Goal: Task Accomplishment & Management: Use online tool/utility

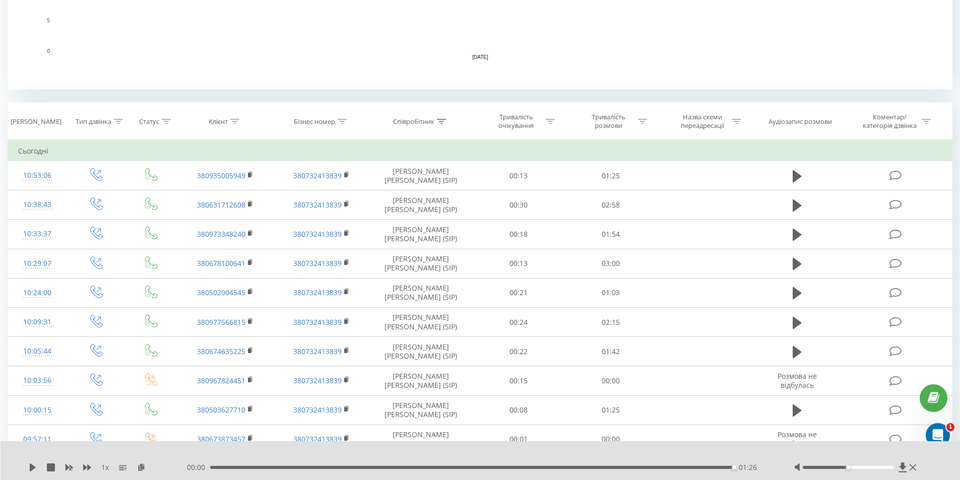
scroll to position [257, 0]
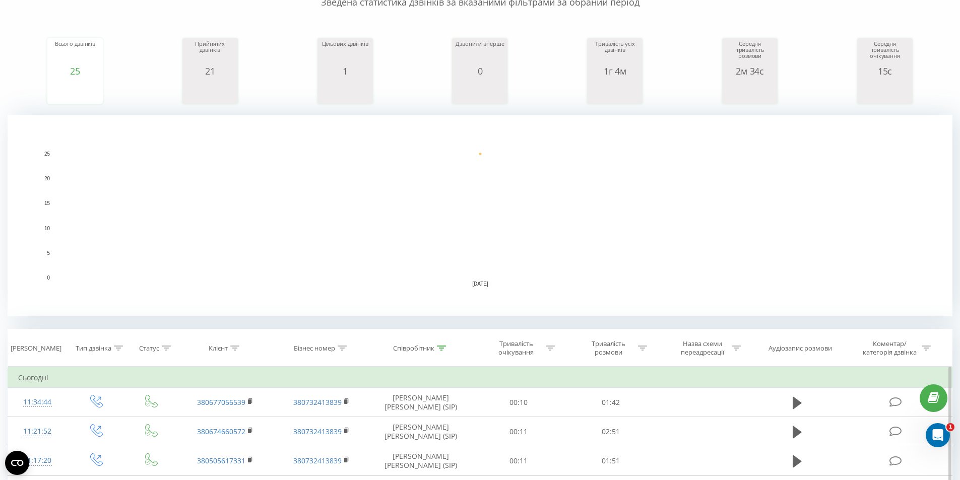
scroll to position [252, 0]
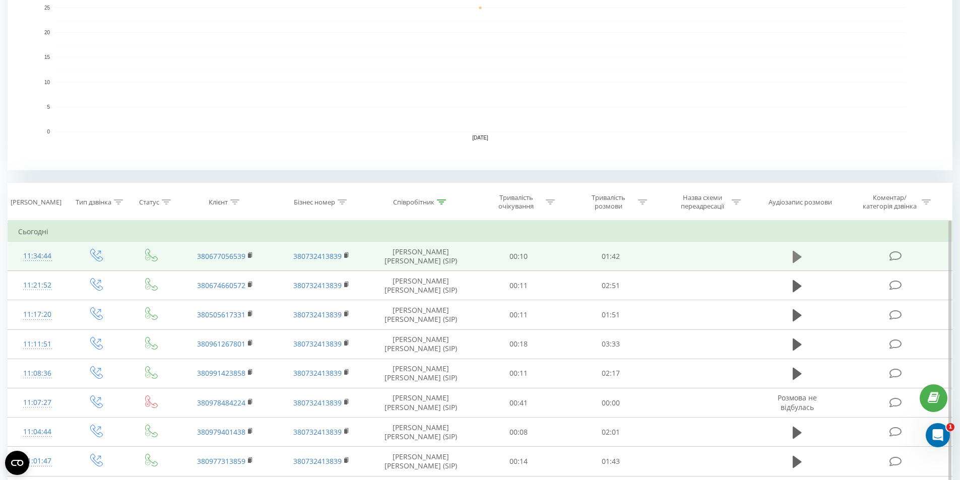
click at [796, 256] on icon at bounding box center [797, 257] width 9 height 12
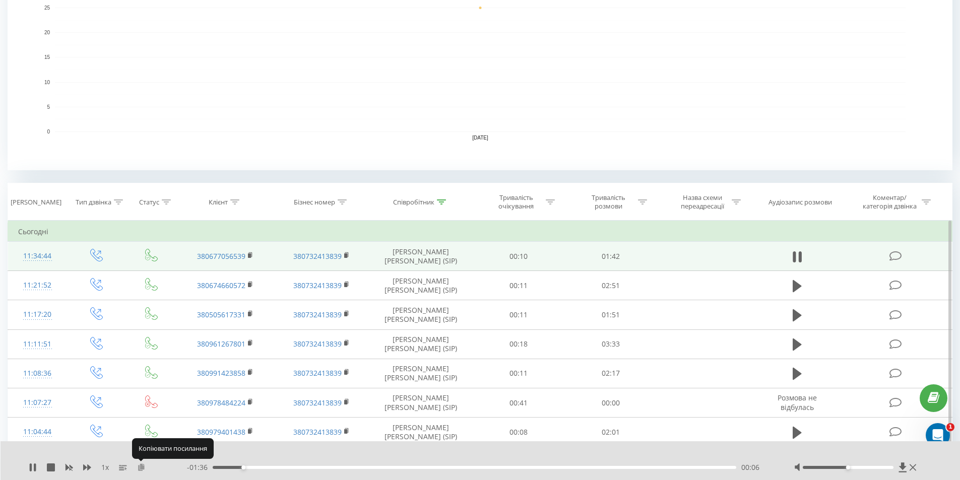
click at [142, 468] on icon at bounding box center [141, 467] width 9 height 7
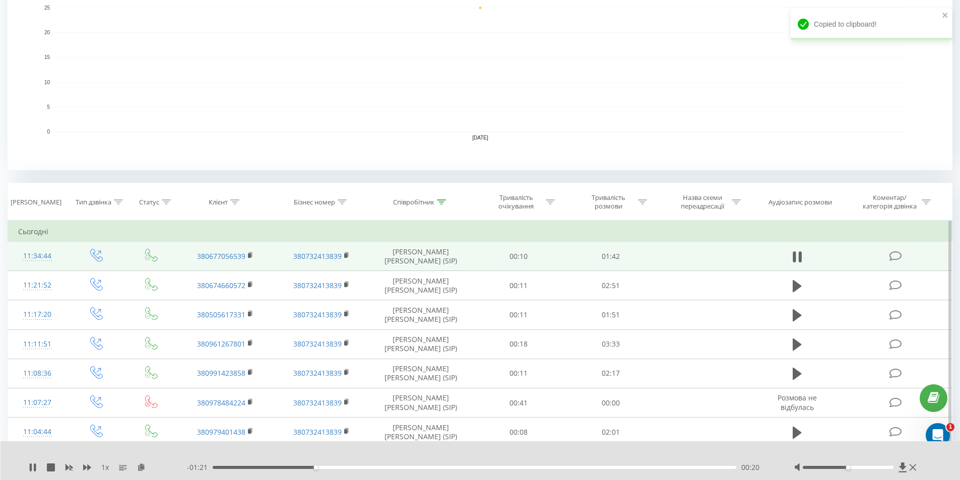
drag, startPoint x: 32, startPoint y: 470, endPoint x: 37, endPoint y: 469, distance: 5.6
click at [33, 470] on icon at bounding box center [33, 468] width 8 height 8
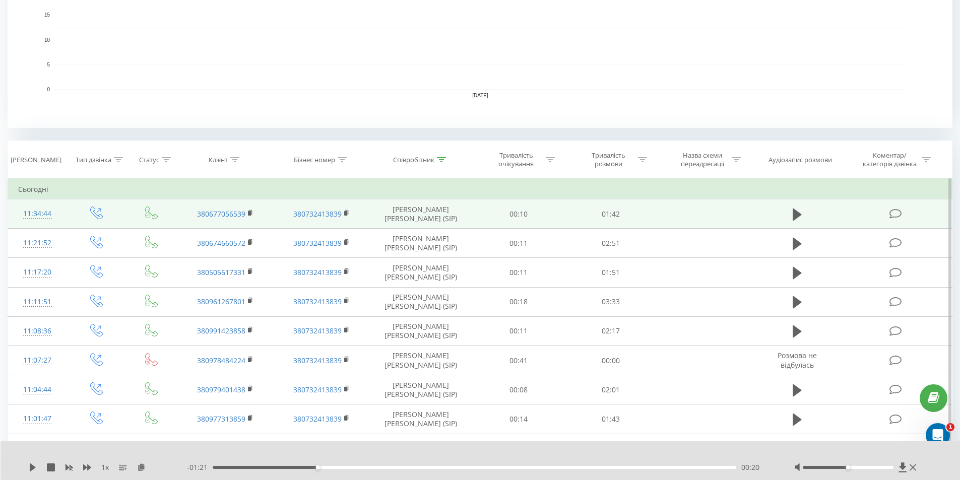
scroll to position [302, 0]
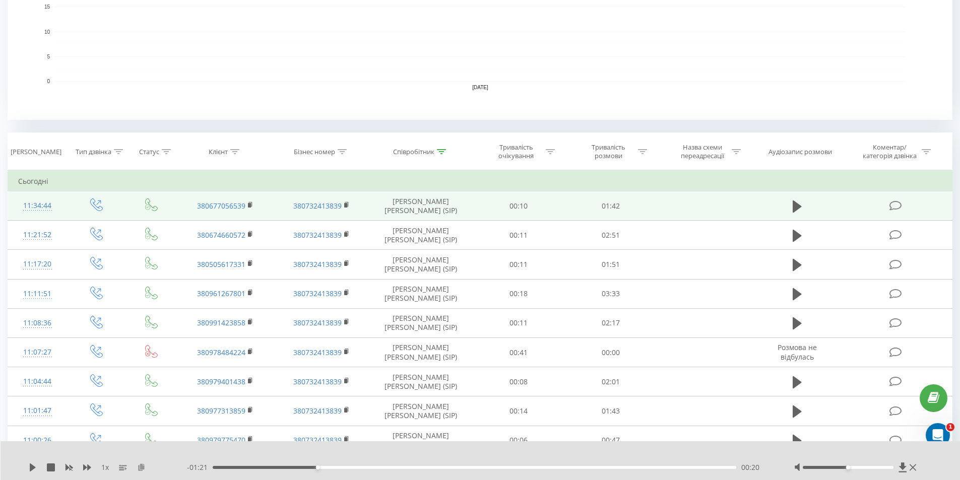
click at [139, 467] on icon at bounding box center [141, 467] width 9 height 7
click at [799, 209] on icon at bounding box center [797, 206] width 9 height 12
click at [142, 466] on icon at bounding box center [141, 467] width 9 height 7
click at [31, 467] on icon at bounding box center [31, 468] width 2 height 8
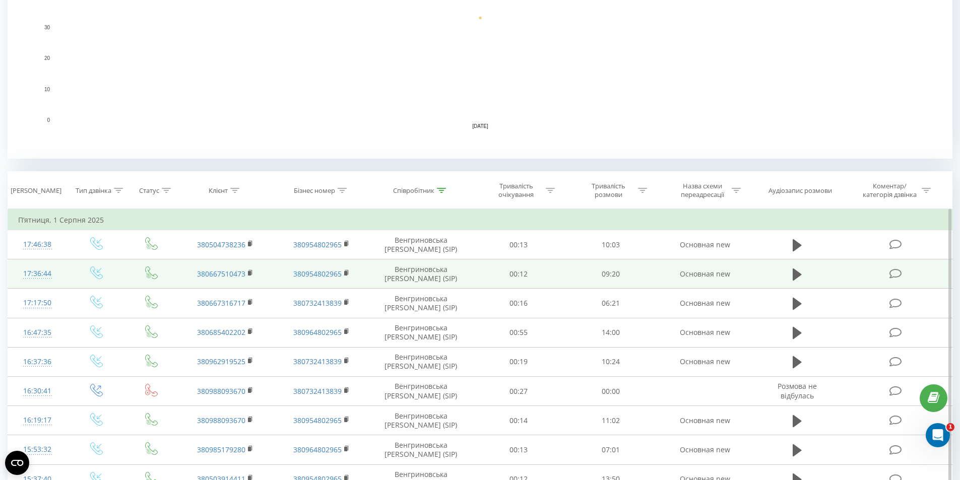
scroll to position [353, 0]
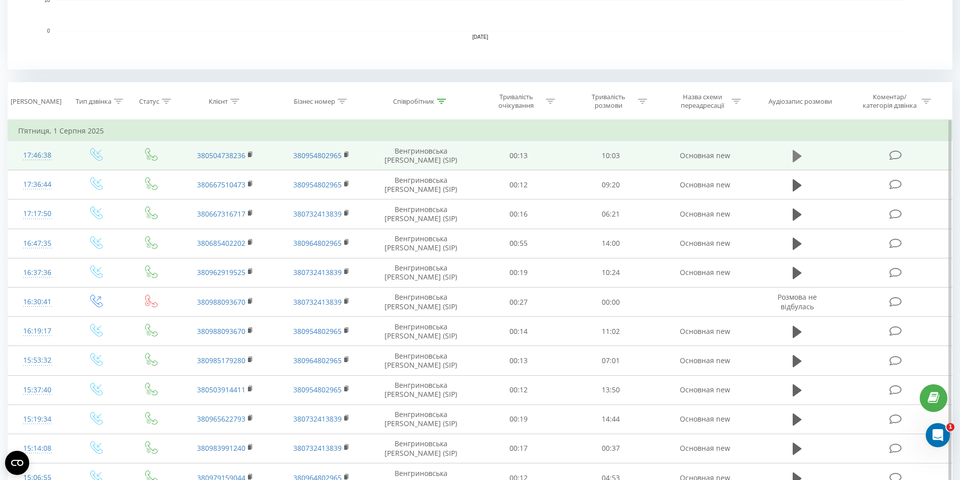
click at [796, 155] on icon at bounding box center [797, 156] width 9 height 12
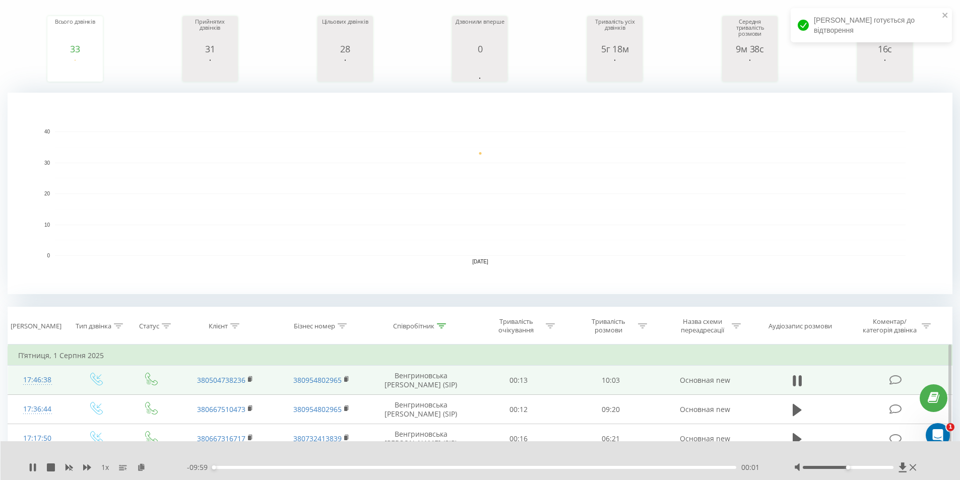
scroll to position [202, 0]
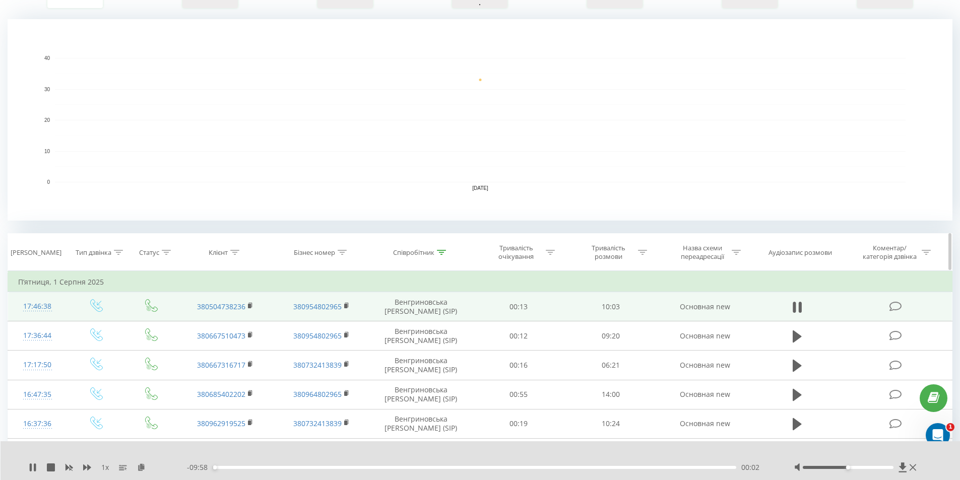
click at [440, 254] on icon at bounding box center [441, 252] width 9 height 5
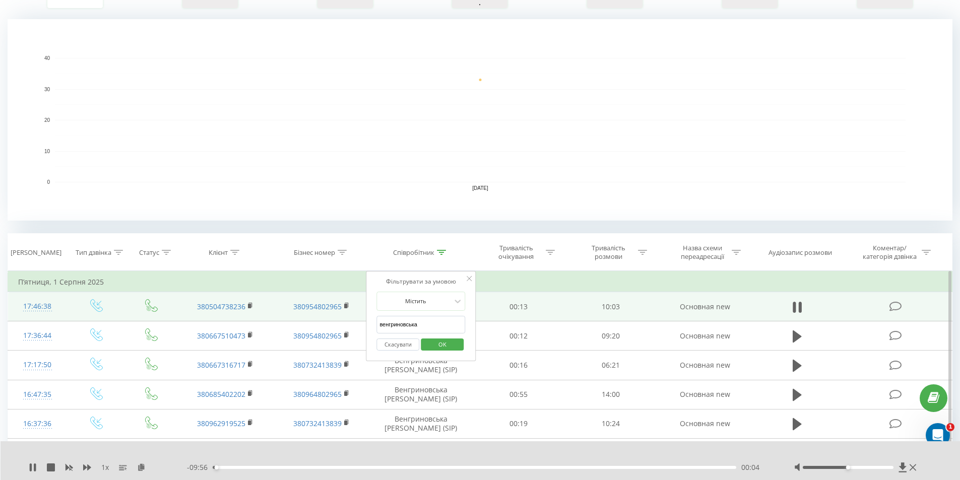
drag, startPoint x: 427, startPoint y: 326, endPoint x: 239, endPoint y: 271, distance: 195.3
type input "[PERSON_NAME]"
click at [440, 346] on span "OK" at bounding box center [443, 345] width 28 height 16
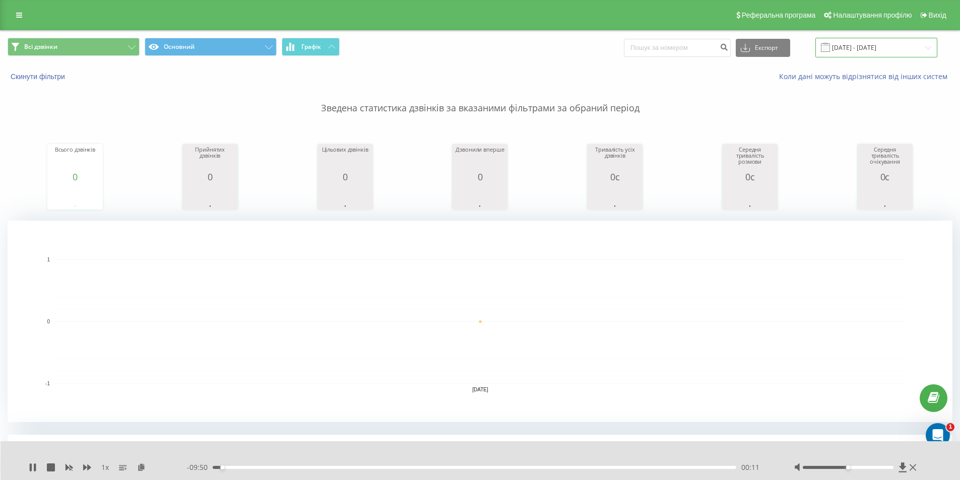
click at [886, 49] on input "01.08.2025 - 01.08.2025" at bounding box center [877, 48] width 122 height 20
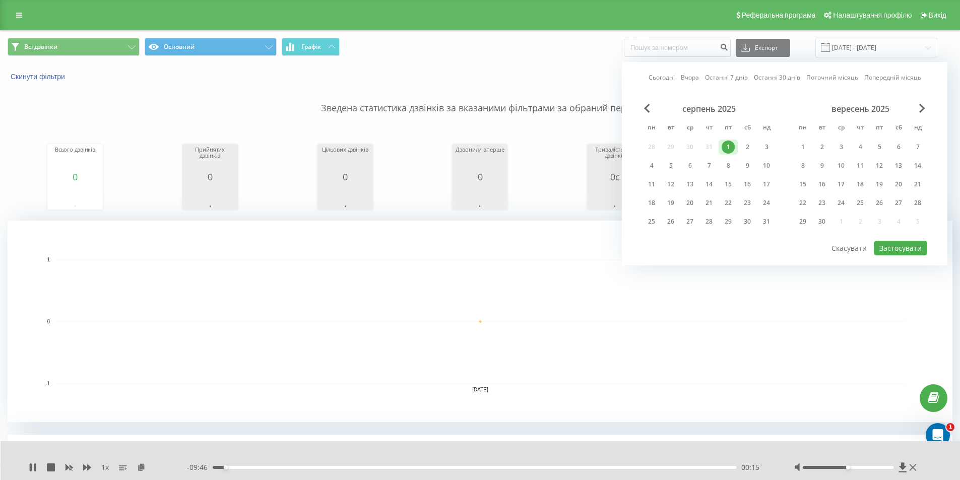
drag, startPoint x: 732, startPoint y: 203, endPoint x: 858, endPoint y: 224, distance: 127.3
click at [732, 203] on div "22" at bounding box center [728, 203] width 13 height 13
click at [906, 245] on button "Застосувати" at bounding box center [900, 248] width 53 height 15
type input "[DATE] - [DATE]"
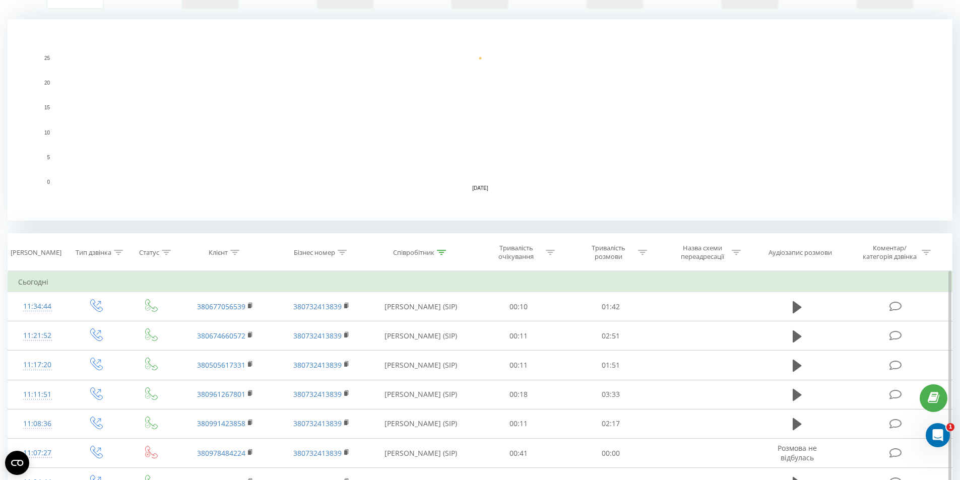
scroll to position [302, 0]
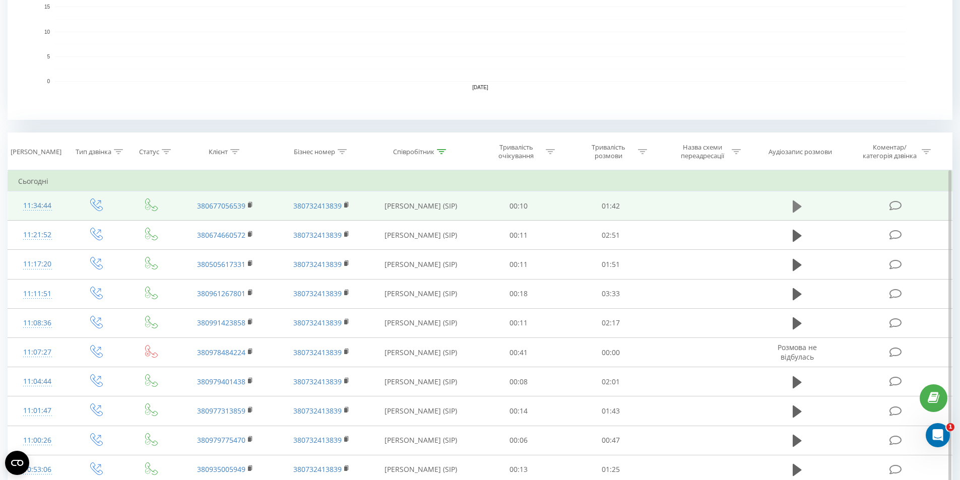
click at [799, 209] on icon at bounding box center [797, 206] width 9 height 12
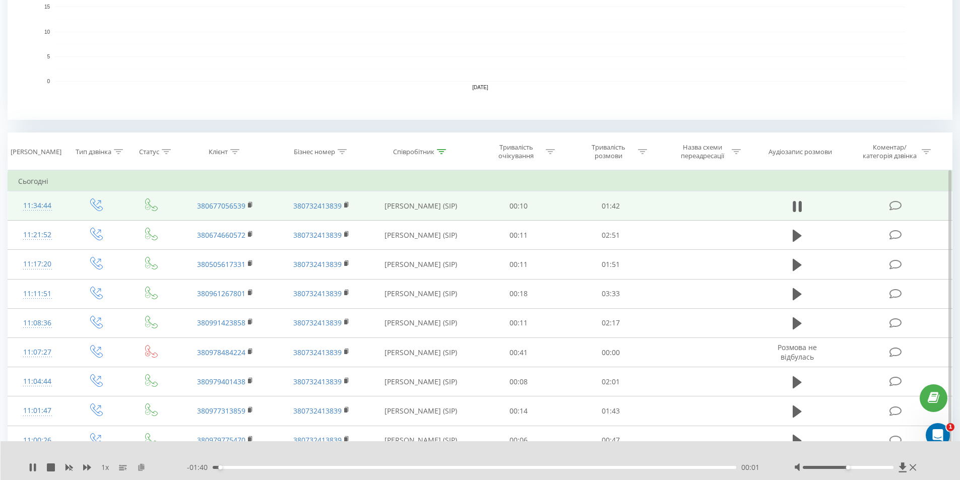
click at [139, 467] on icon at bounding box center [141, 467] width 9 height 7
click at [33, 470] on icon at bounding box center [33, 468] width 8 height 8
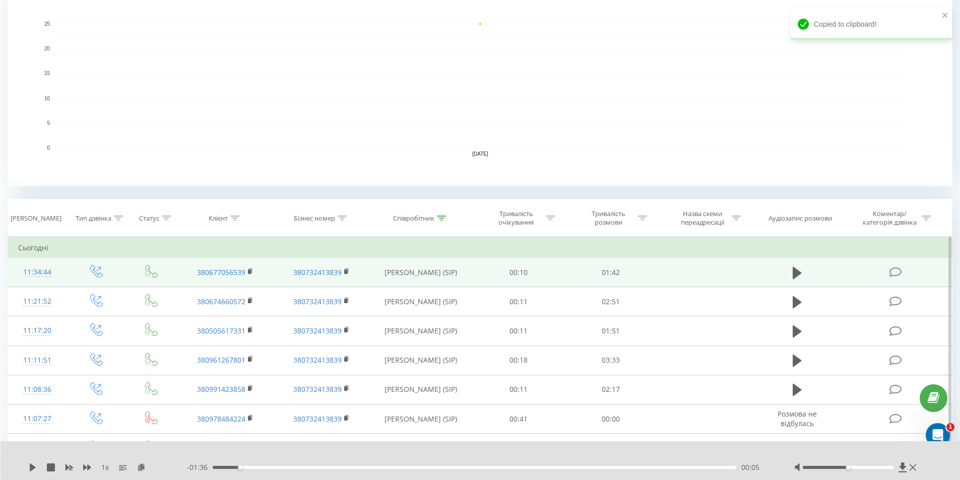
scroll to position [151, 0]
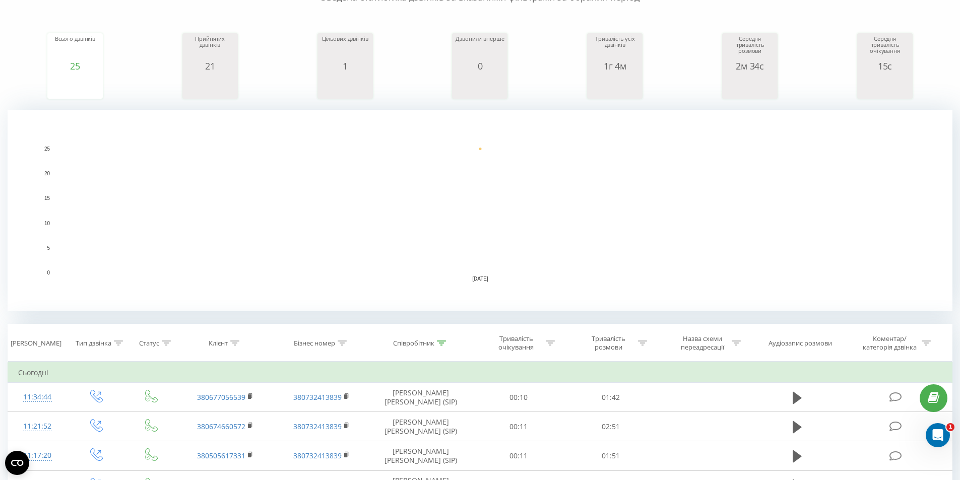
scroll to position [202, 0]
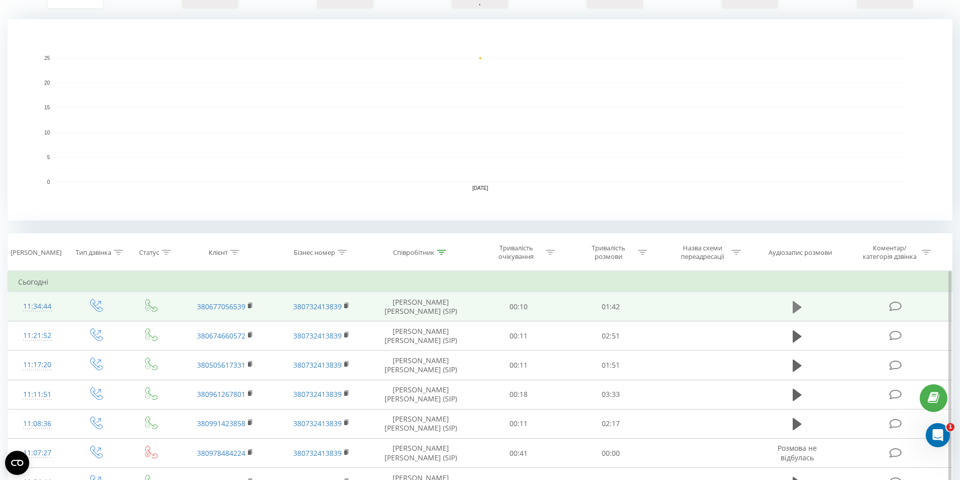
click at [791, 305] on button at bounding box center [797, 307] width 15 height 15
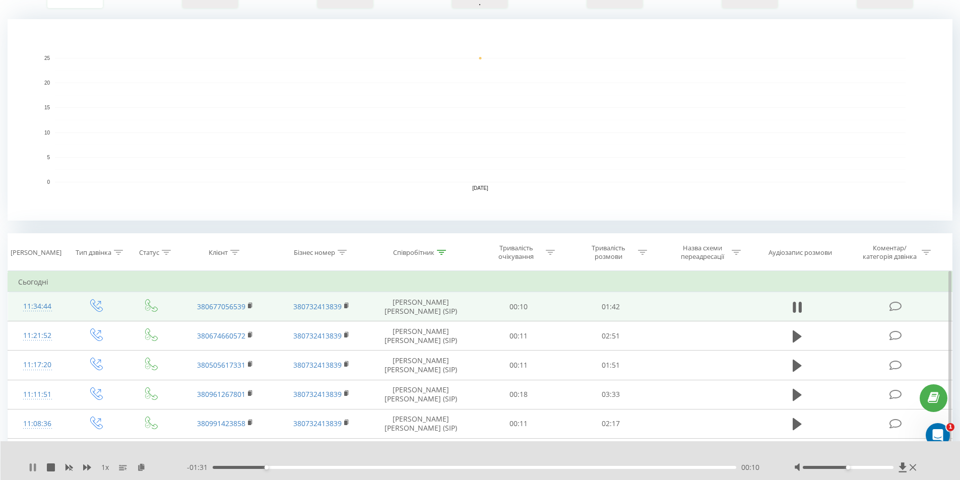
click at [35, 464] on icon at bounding box center [35, 468] width 2 height 8
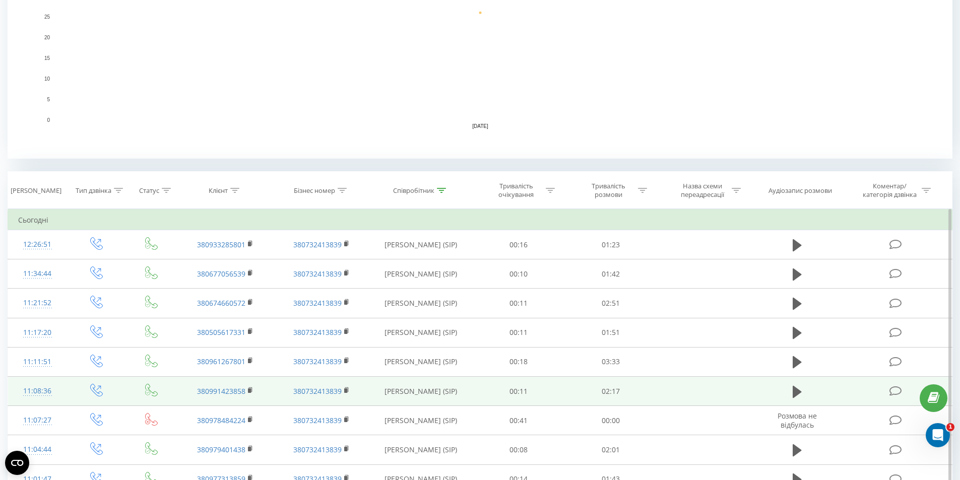
scroll to position [101, 0]
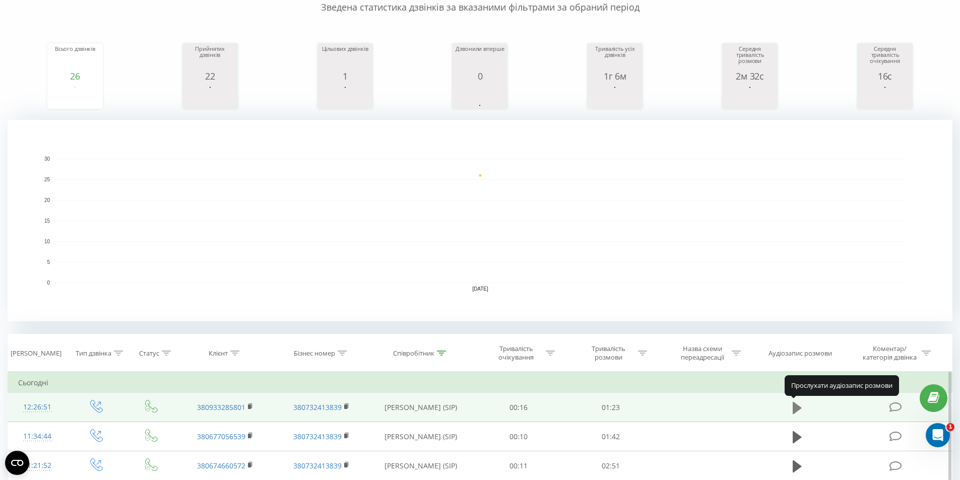
click at [801, 409] on icon at bounding box center [797, 408] width 9 height 12
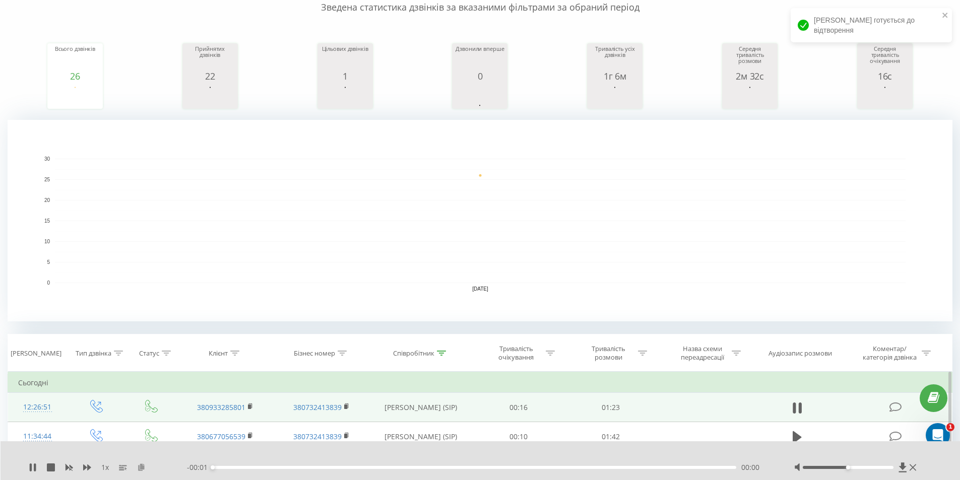
click at [141, 468] on icon at bounding box center [141, 467] width 9 height 7
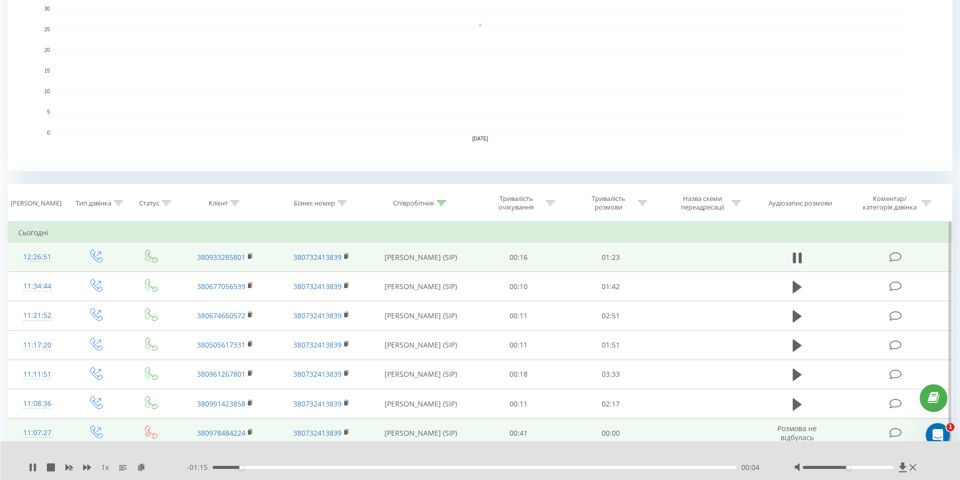
scroll to position [252, 0]
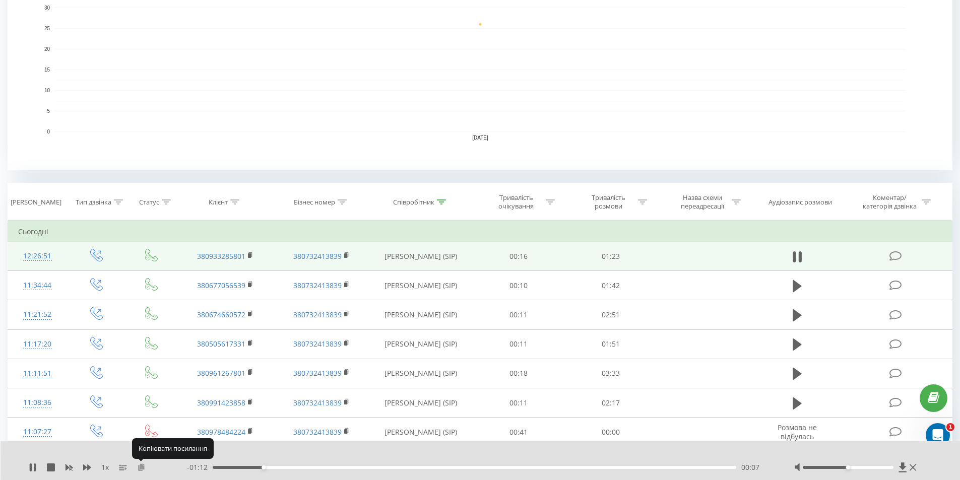
click at [141, 468] on icon at bounding box center [141, 467] width 9 height 7
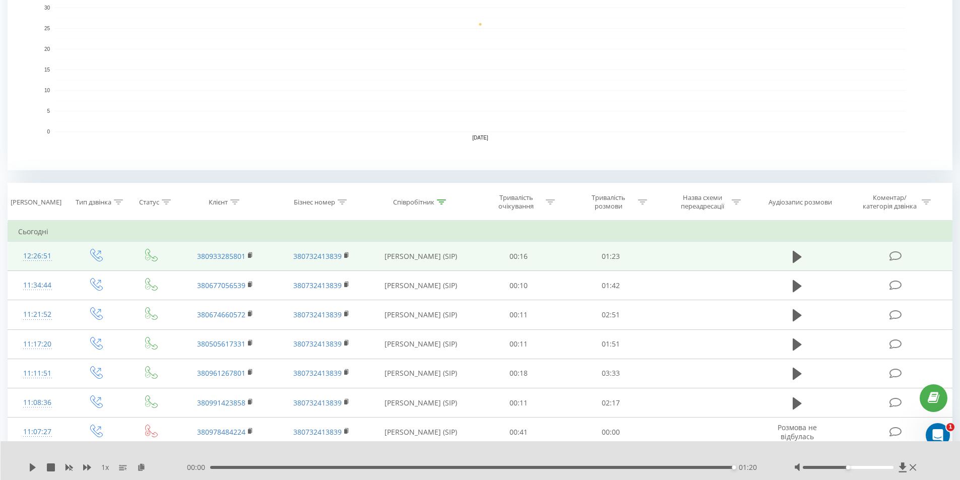
scroll to position [0, 0]
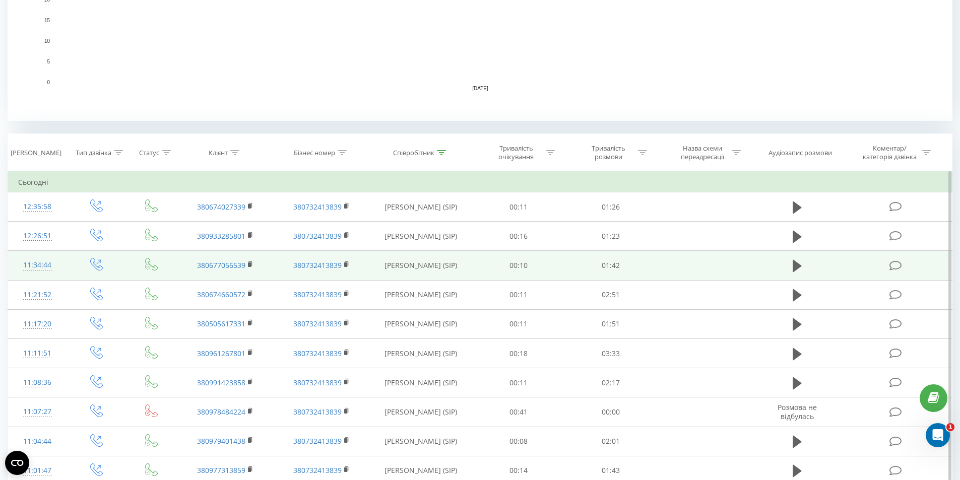
scroll to position [302, 0]
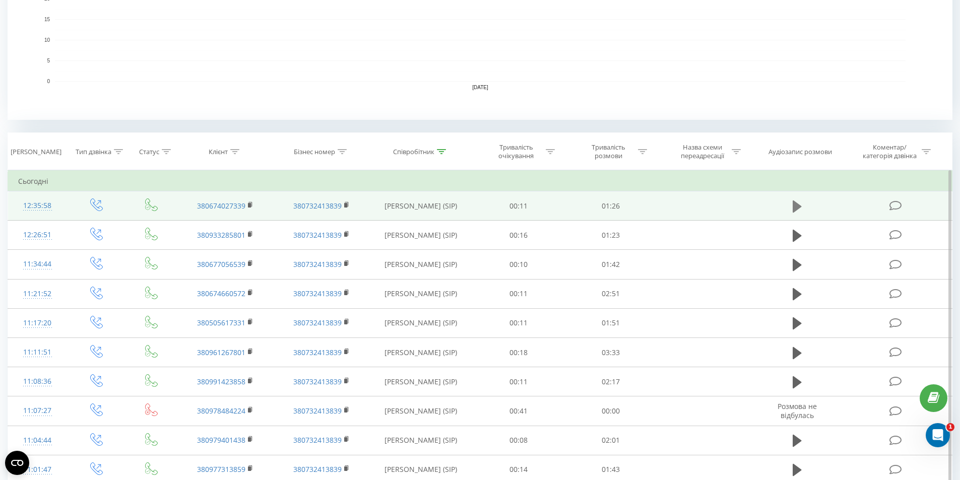
click at [797, 209] on icon at bounding box center [797, 206] width 9 height 12
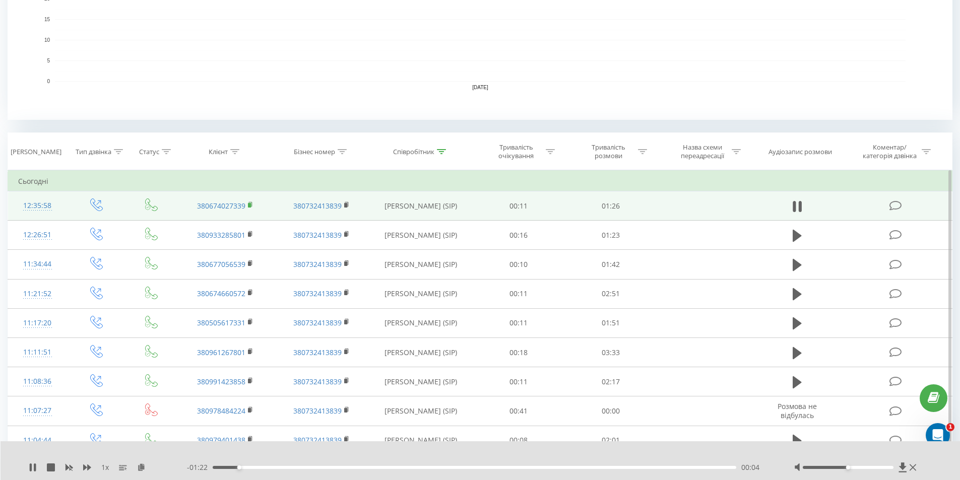
click at [250, 204] on rect at bounding box center [249, 205] width 3 height 5
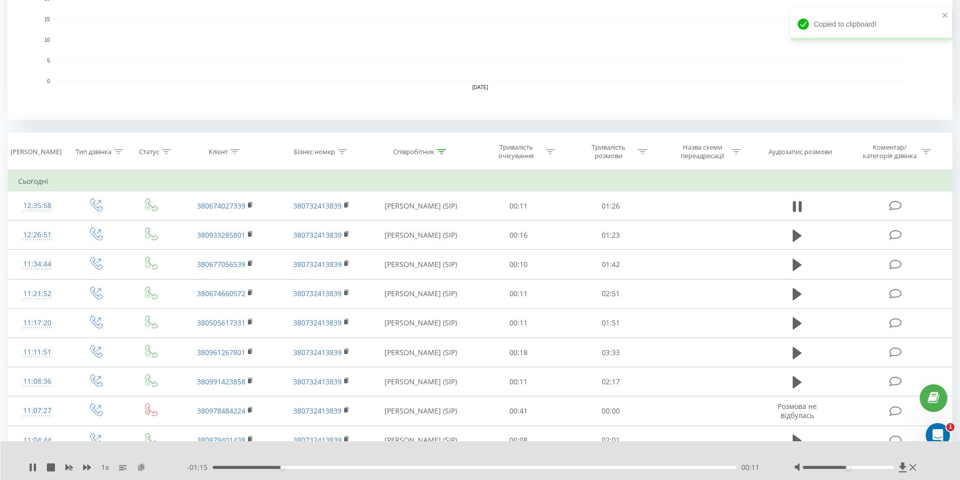
click at [140, 464] on icon at bounding box center [141, 467] width 9 height 7
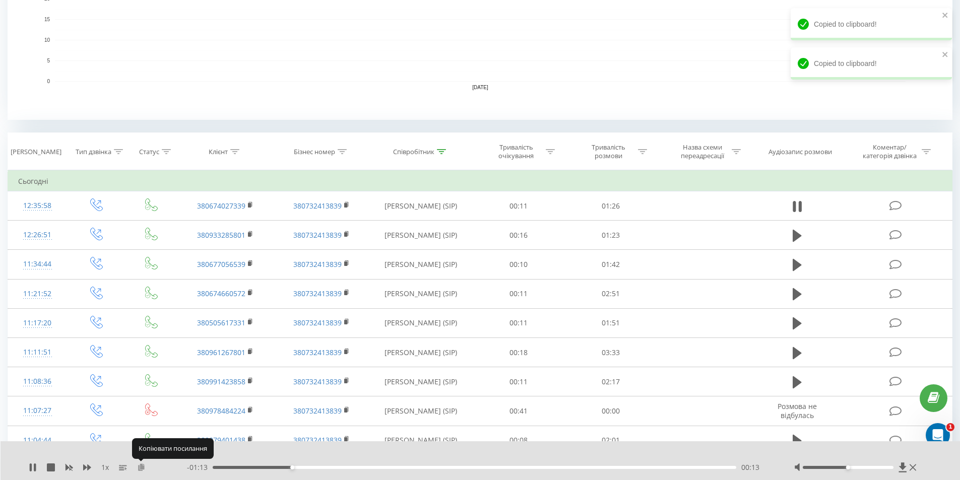
click at [142, 466] on icon at bounding box center [141, 467] width 9 height 7
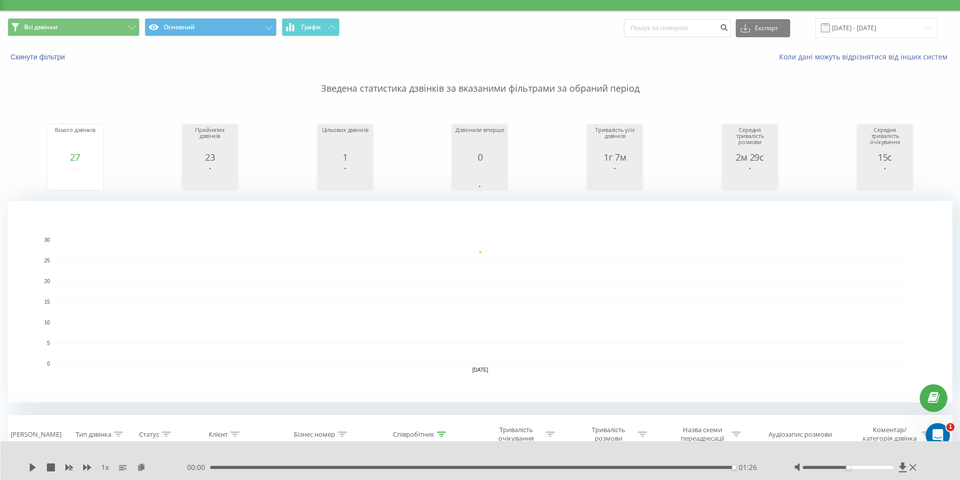
scroll to position [17, 0]
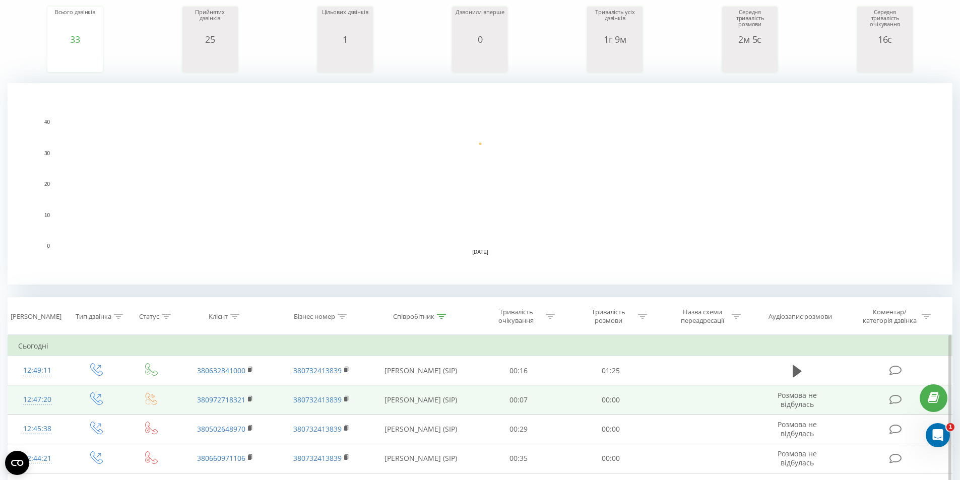
scroll to position [202, 0]
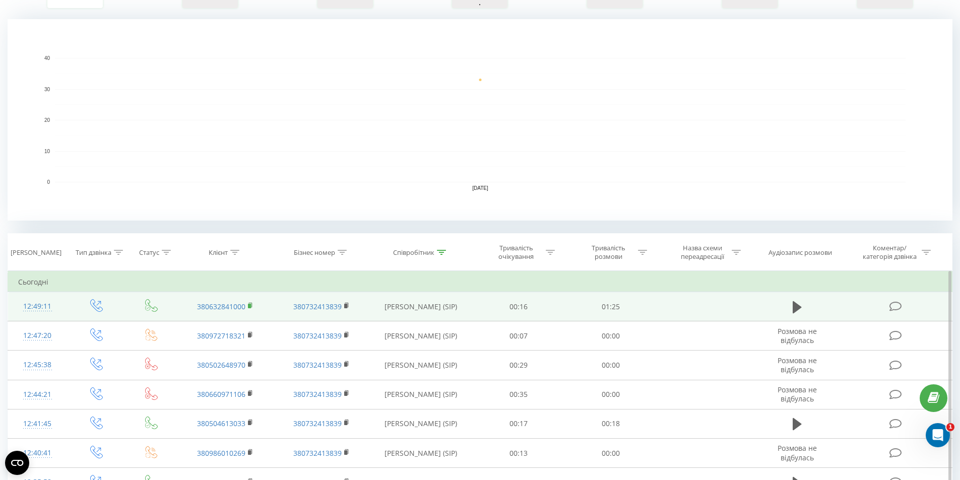
click at [250, 306] on rect at bounding box center [249, 306] width 3 height 5
click at [796, 309] on icon at bounding box center [797, 307] width 9 height 12
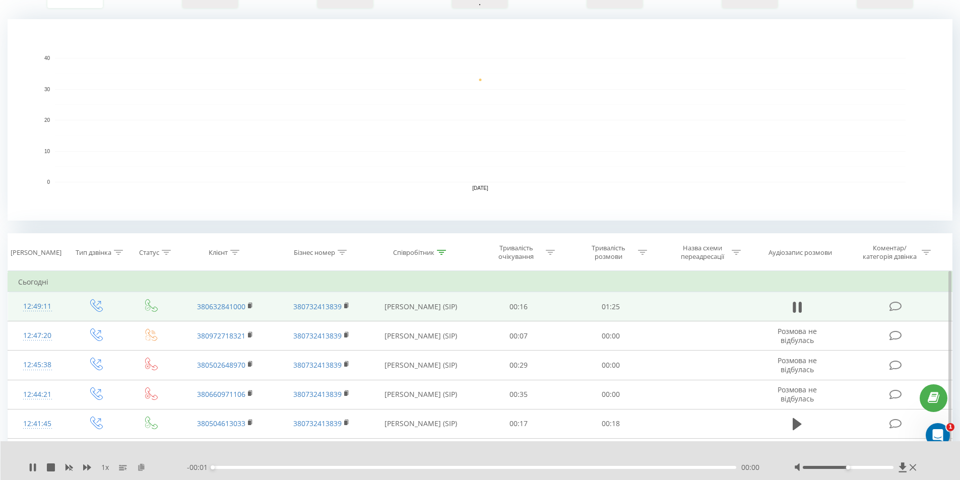
click at [140, 465] on icon at bounding box center [141, 467] width 9 height 7
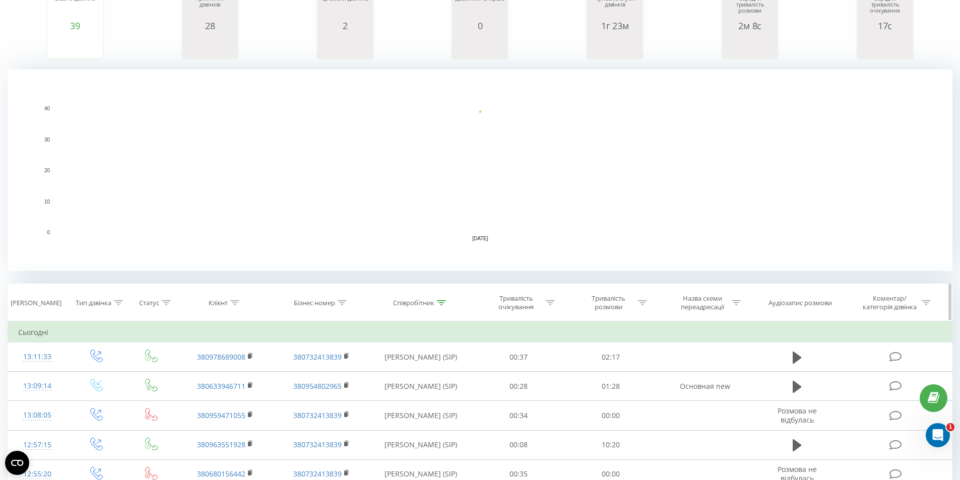
scroll to position [252, 0]
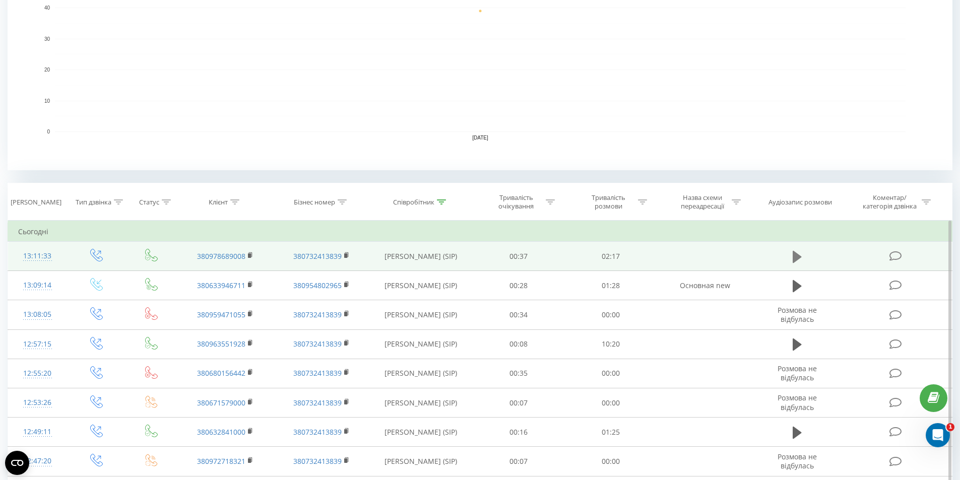
click at [797, 256] on icon at bounding box center [797, 257] width 9 height 12
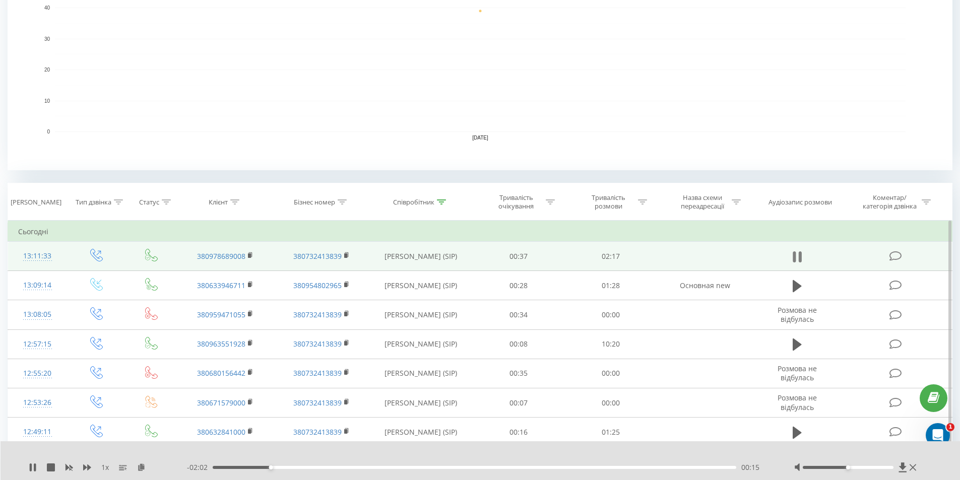
click at [801, 261] on icon at bounding box center [800, 257] width 3 height 11
click at [798, 259] on icon at bounding box center [797, 257] width 9 height 12
click at [828, 466] on div at bounding box center [857, 468] width 125 height 10
click at [826, 467] on div at bounding box center [848, 467] width 91 height 3
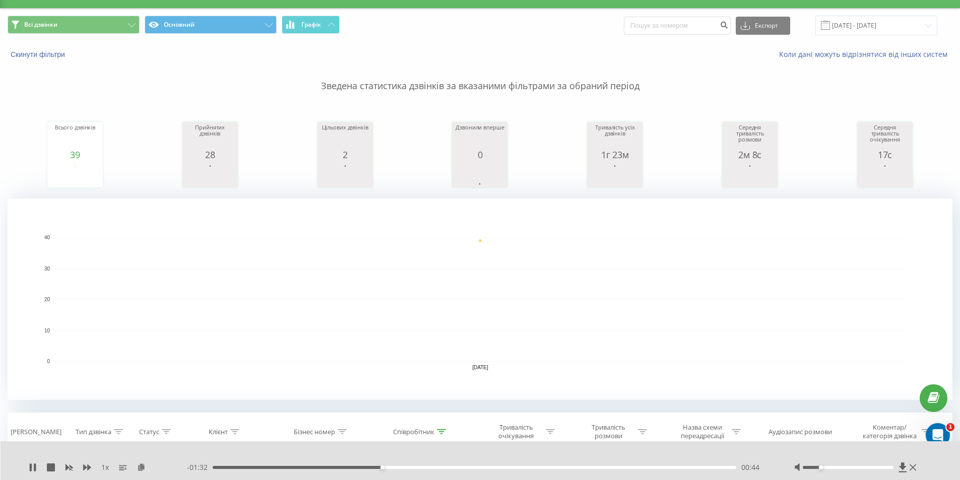
scroll to position [0, 0]
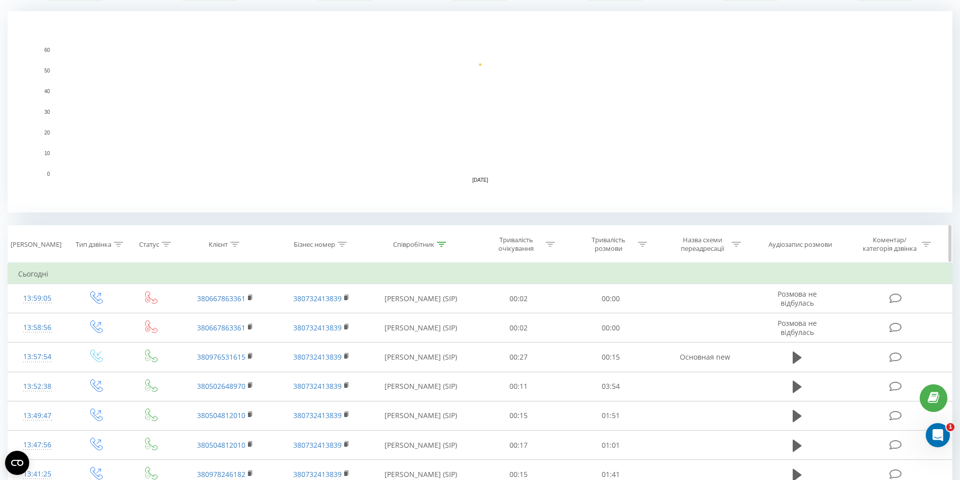
scroll to position [252, 0]
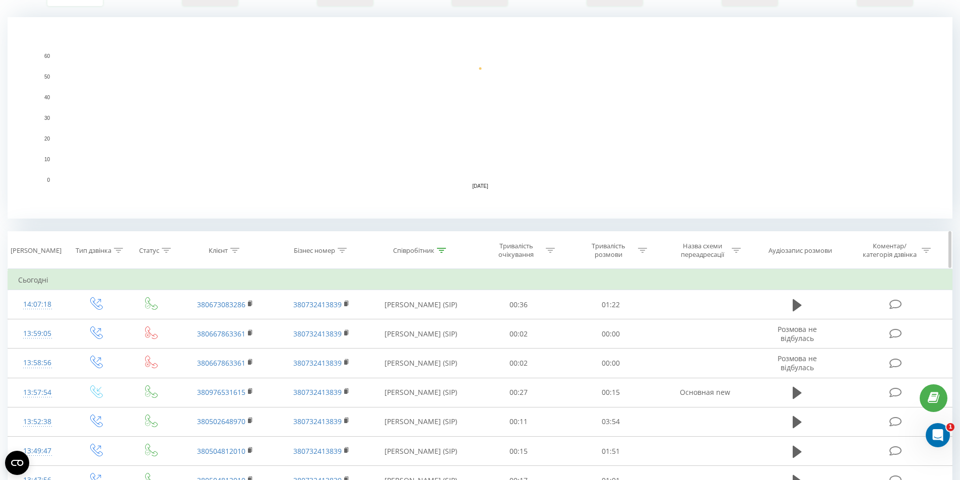
scroll to position [252, 0]
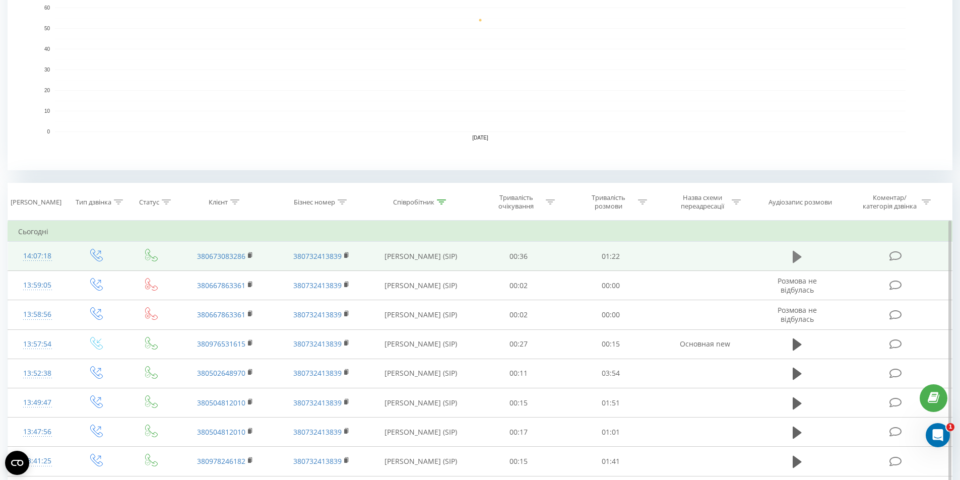
click at [796, 255] on icon at bounding box center [797, 257] width 9 height 12
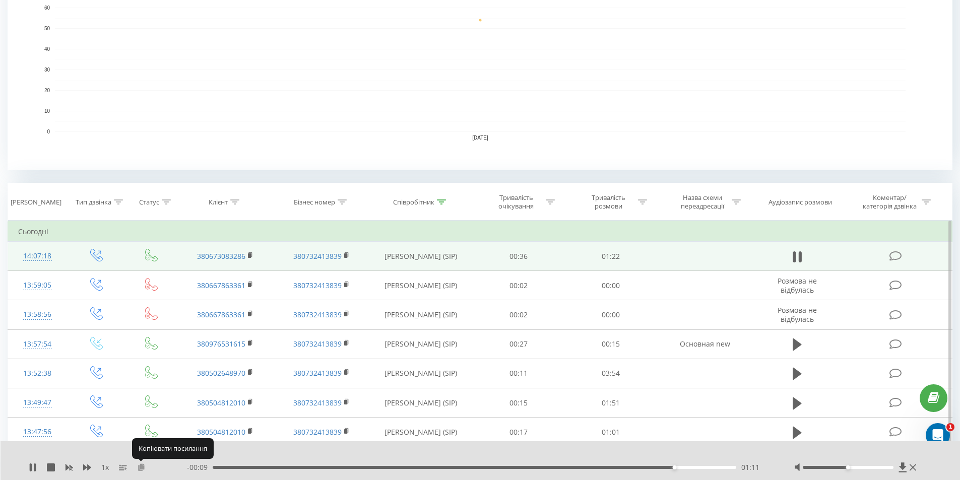
click at [143, 468] on icon at bounding box center [141, 467] width 9 height 7
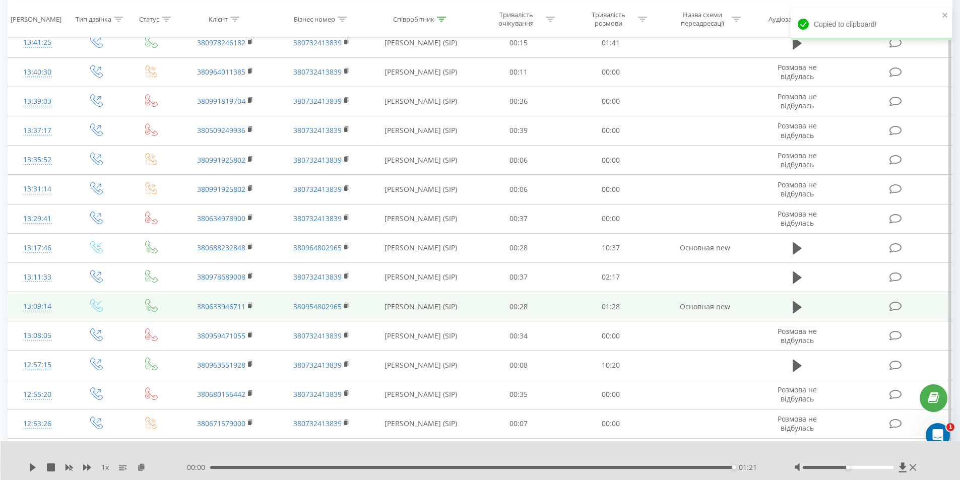
scroll to position [706, 0]
